Goal: Find specific page/section: Find specific page/section

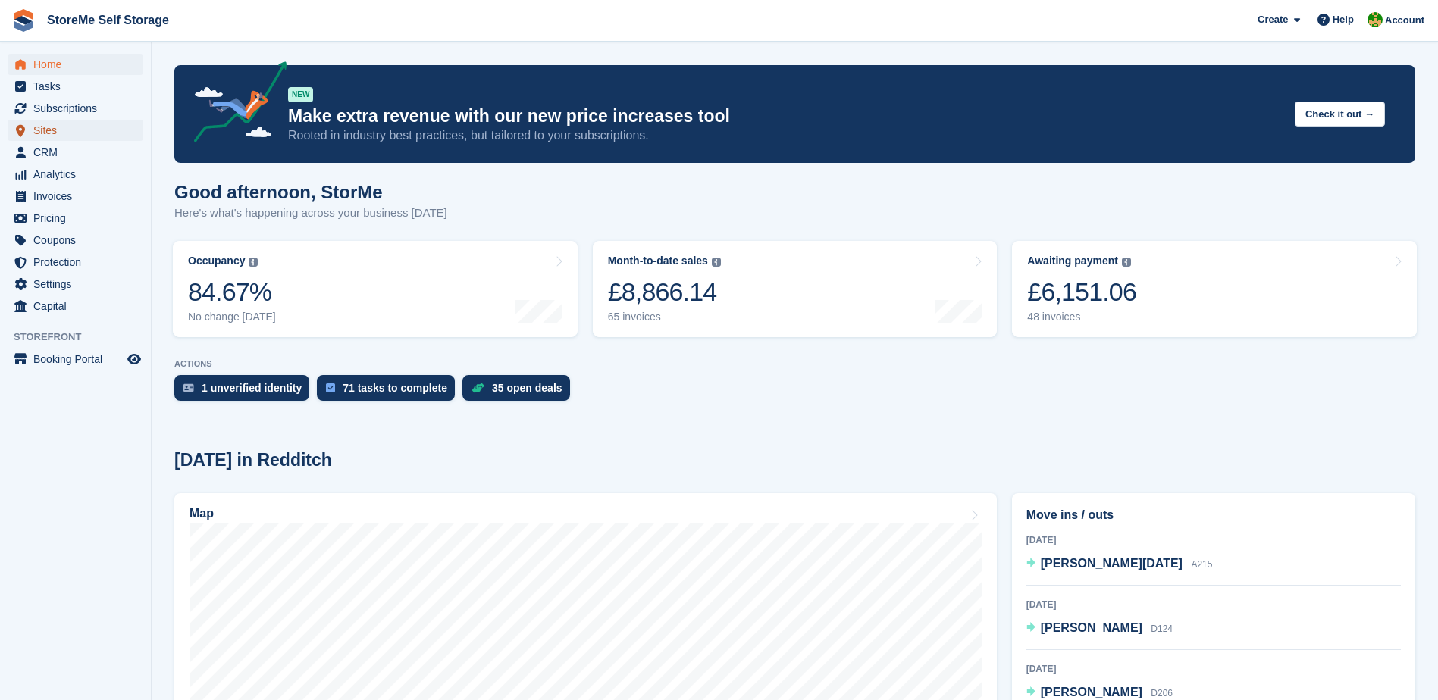
click at [57, 127] on span "Sites" at bounding box center [78, 130] width 91 height 21
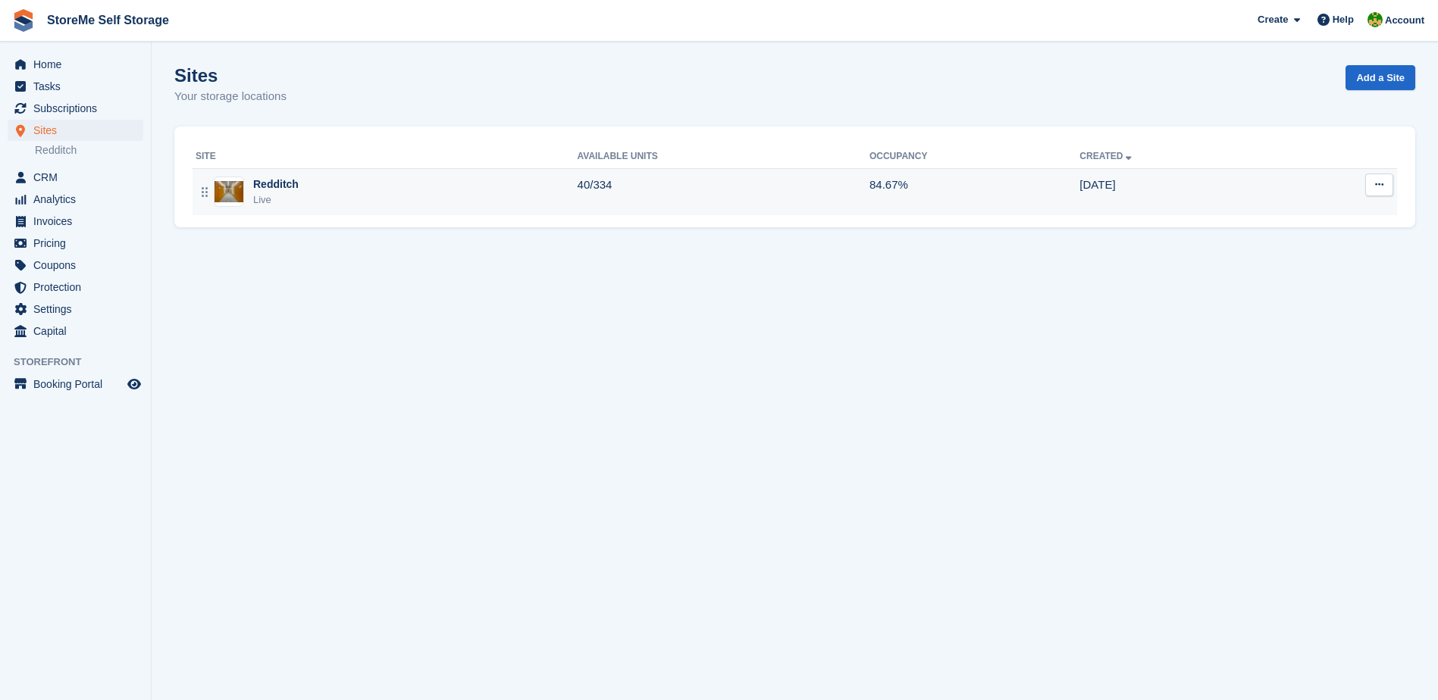
click at [389, 184] on div "Redditch Live" at bounding box center [387, 192] width 382 height 31
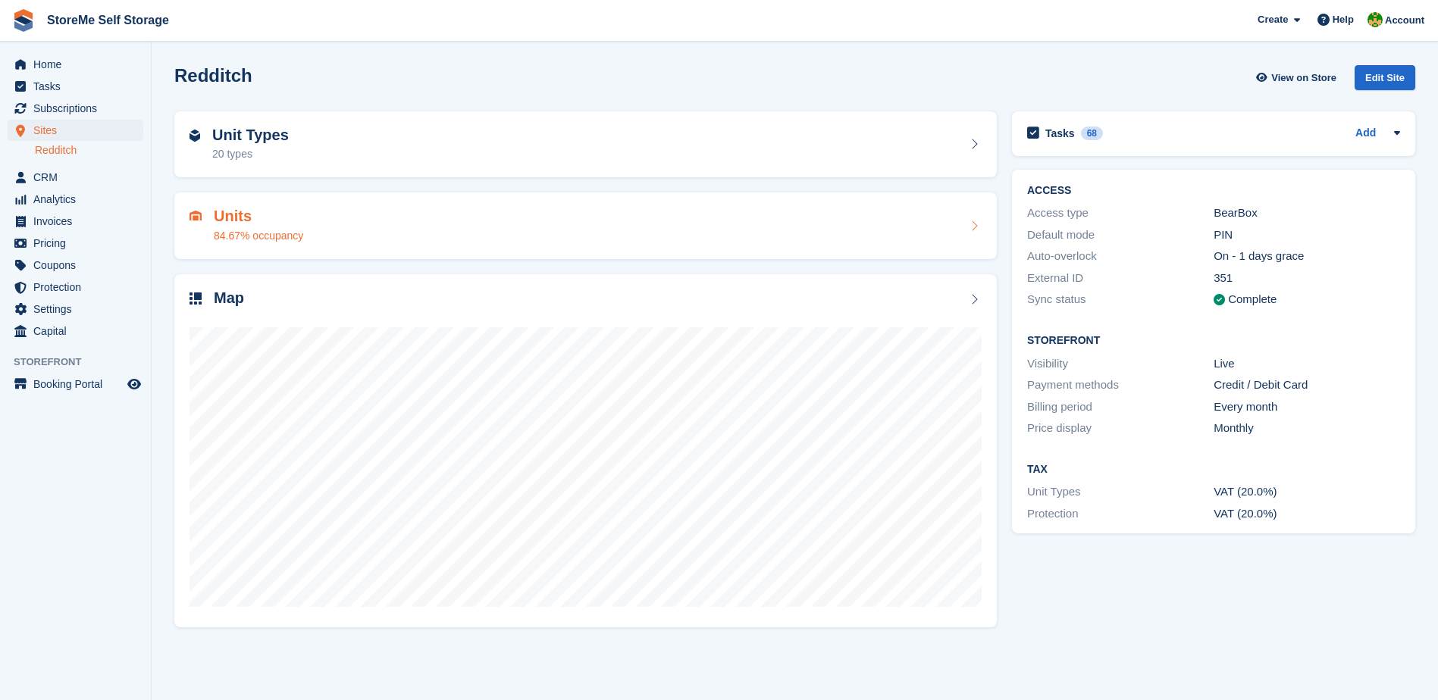
click at [311, 209] on div "Units 84.67% occupancy" at bounding box center [585, 226] width 792 height 36
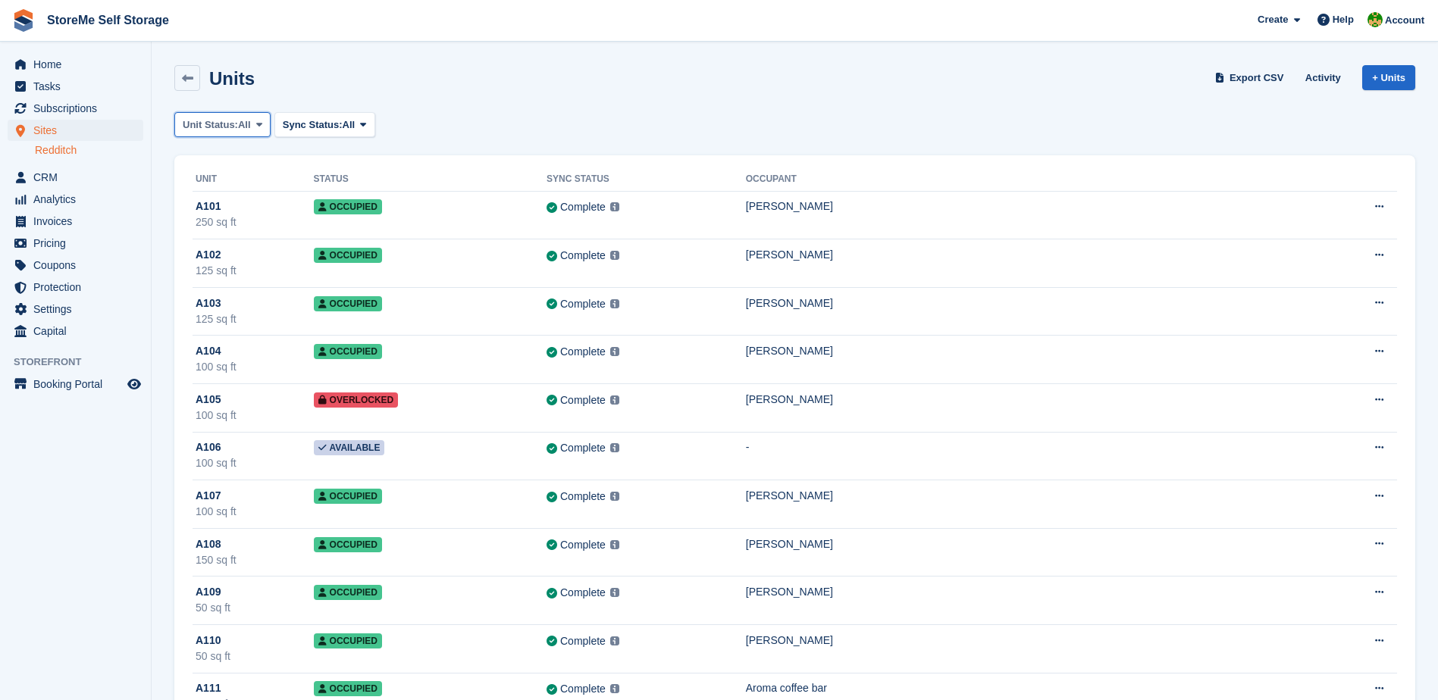
click at [219, 122] on span "Unit Status:" at bounding box center [210, 124] width 55 height 15
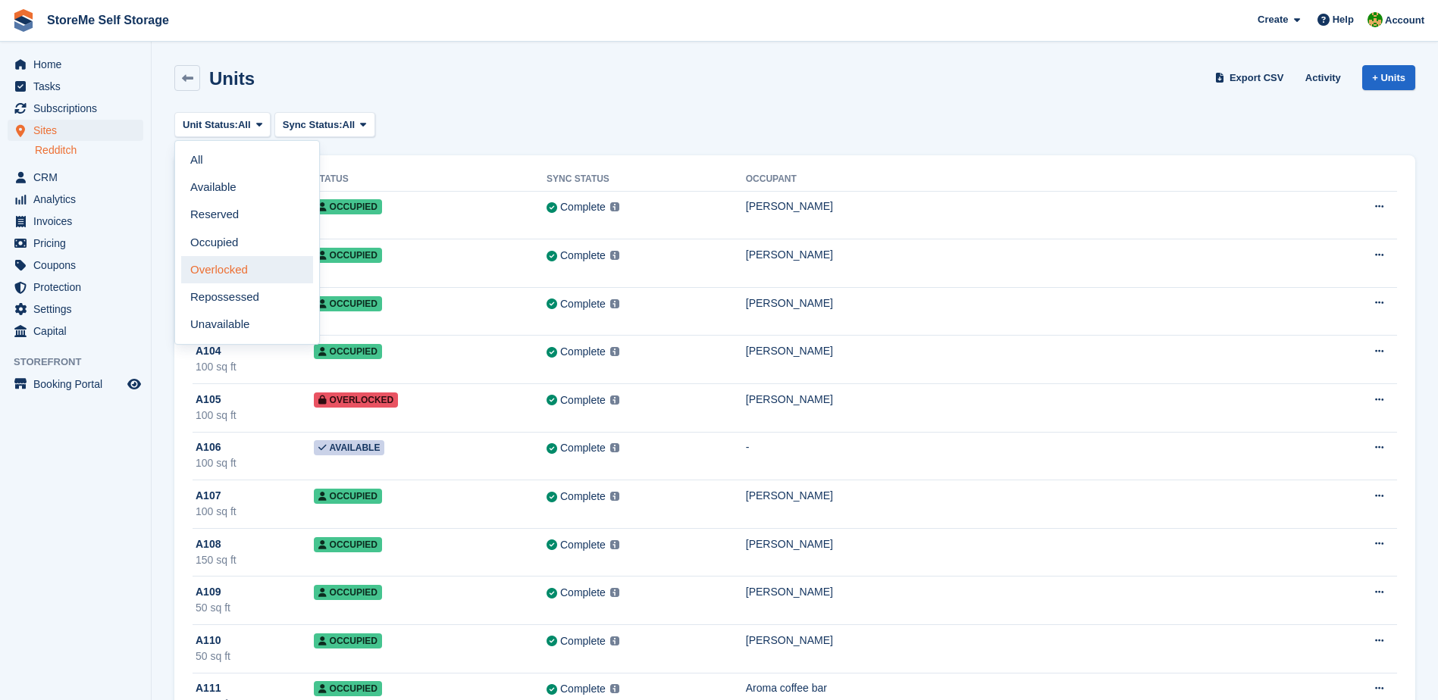
click at [231, 265] on link "Overlocked" at bounding box center [247, 269] width 132 height 27
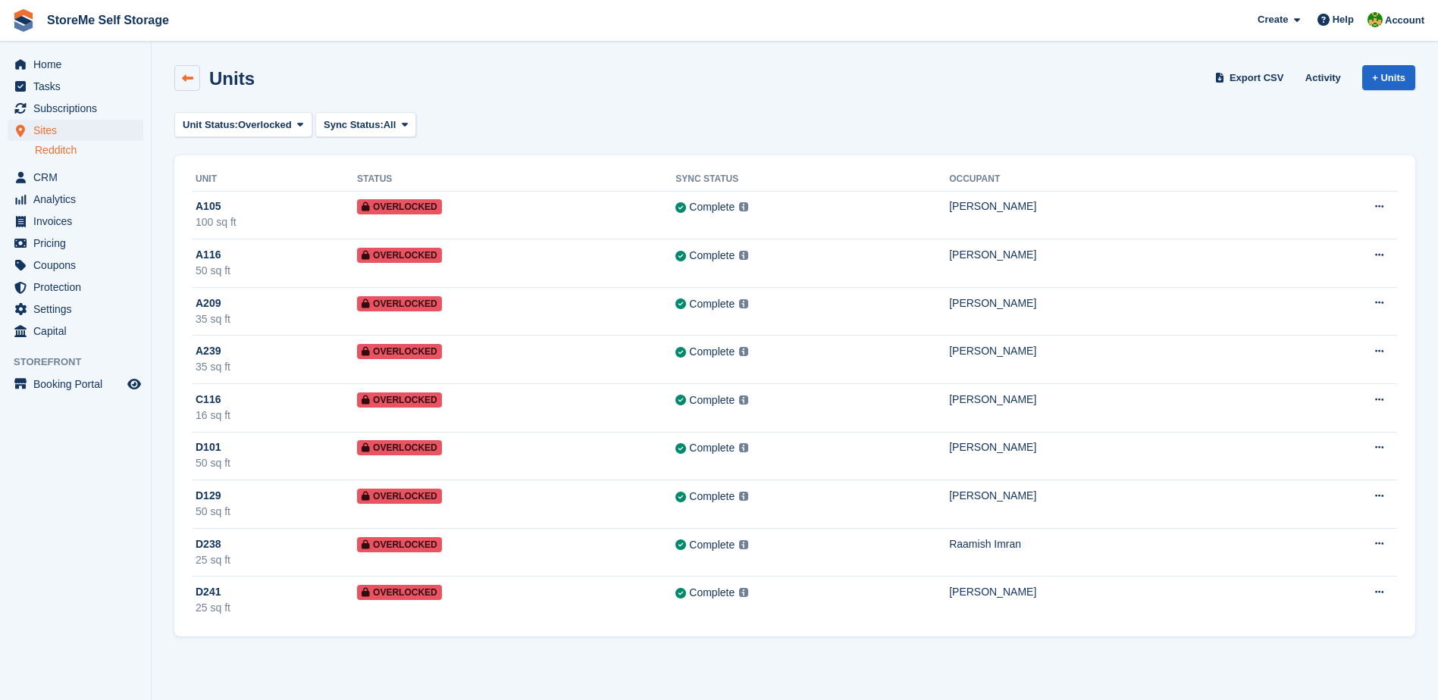
click at [178, 70] on link at bounding box center [187, 78] width 26 height 26
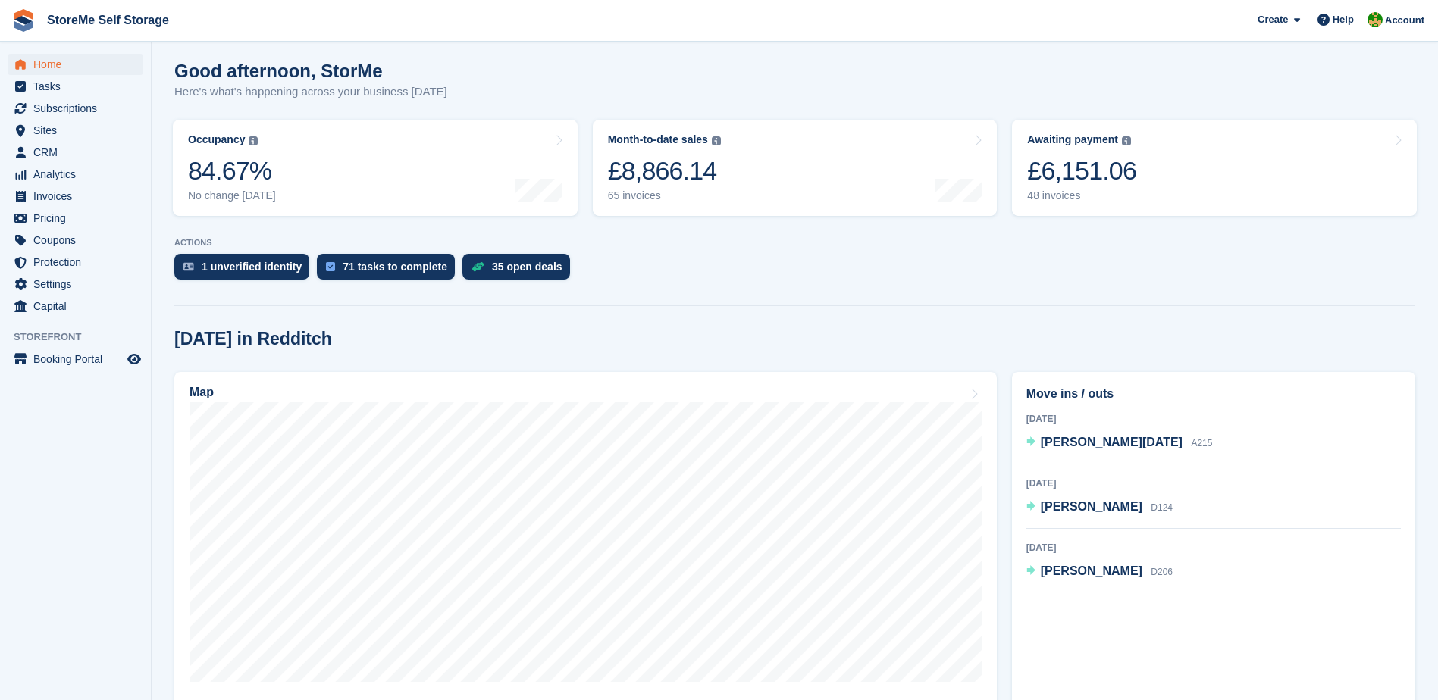
scroll to position [152, 0]
